Goal: Information Seeking & Learning: Learn about a topic

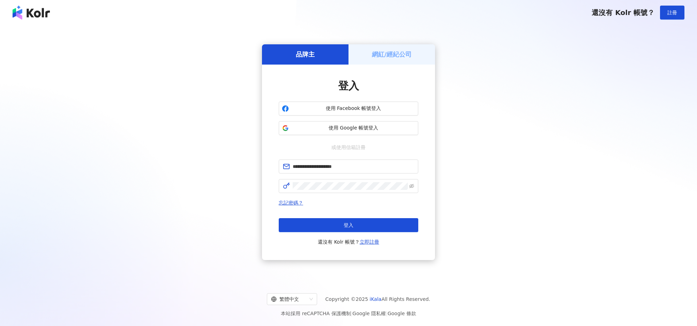
click at [337, 219] on button "登入" at bounding box center [348, 225] width 139 height 14
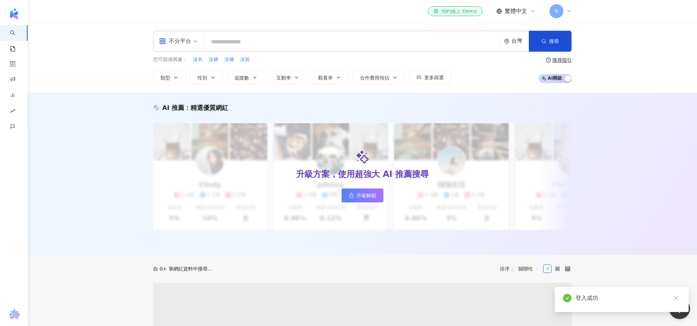
drag, startPoint x: 293, startPoint y: 38, endPoint x: 304, endPoint y: 46, distance: 13.5
click at [293, 43] on input "search" at bounding box center [352, 41] width 291 height 13
type input "**********"
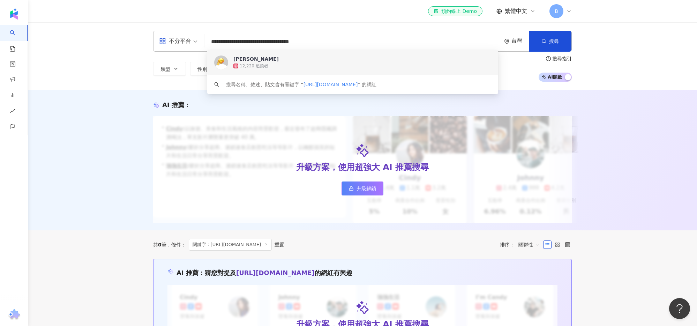
click at [267, 57] on span "[PERSON_NAME]" at bounding box center [348, 58] width 231 height 7
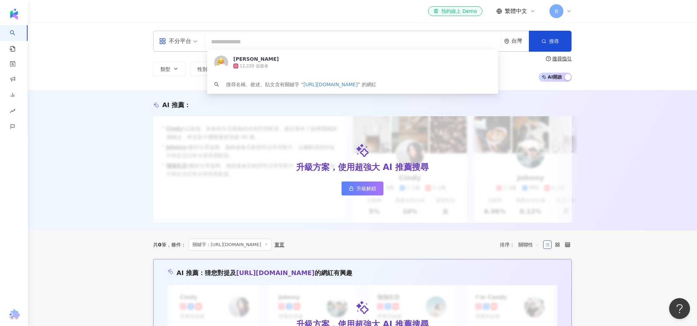
scroll to position [1, 0]
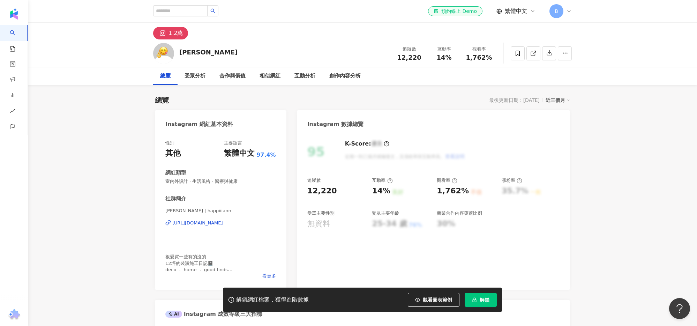
drag, startPoint x: 165, startPoint y: 181, endPoint x: 241, endPoint y: 181, distance: 76.7
click at [232, 182] on div "性別 其他 主要語言 繁體中文 97.4% 網紅類型 室內外設計 · 生活風格 · 醫療與健康 社群簡介 [PERSON_NAME] | happiiiann…" at bounding box center [220, 211] width 131 height 157
drag, startPoint x: 241, startPoint y: 181, endPoint x: 163, endPoint y: 183, distance: 78.1
click at [163, 183] on div "性別 其他 主要語言 繁體中文 97.4% 網紅類型 室內外設計 · 生活風格 · 醫療與健康 社群簡介 [PERSON_NAME] | happiiiann…" at bounding box center [220, 211] width 131 height 157
